Goal: Transaction & Acquisition: Book appointment/travel/reservation

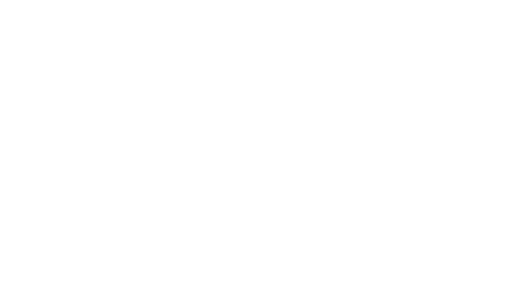
select select "**"
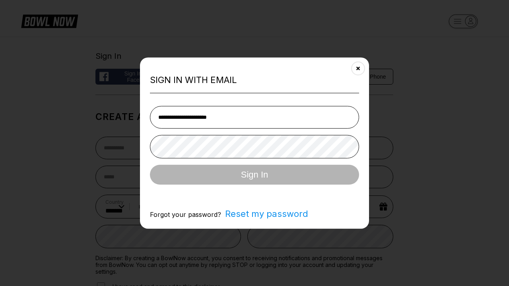
type input "**********"
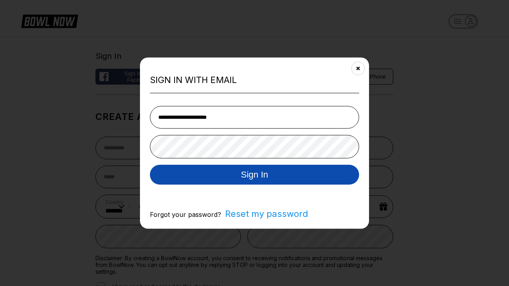
click at [254, 175] on button "Sign In" at bounding box center [254, 174] width 209 height 20
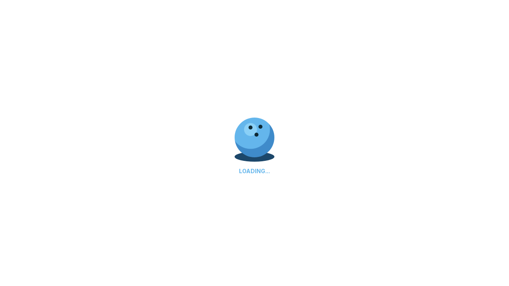
scroll to position [0, 291]
